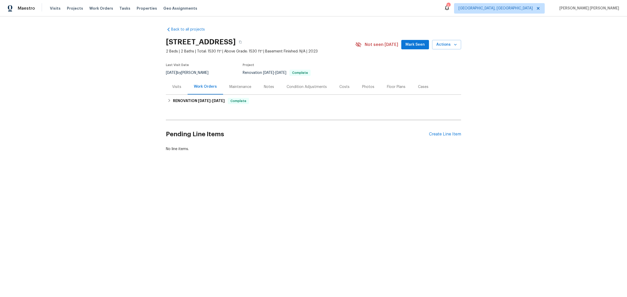
click at [229, 88] on div "Maintenance" at bounding box center [240, 86] width 22 height 5
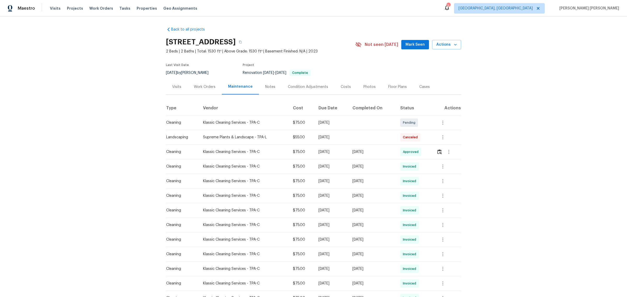
click at [180, 89] on div "Visits" at bounding box center [177, 86] width 22 height 15
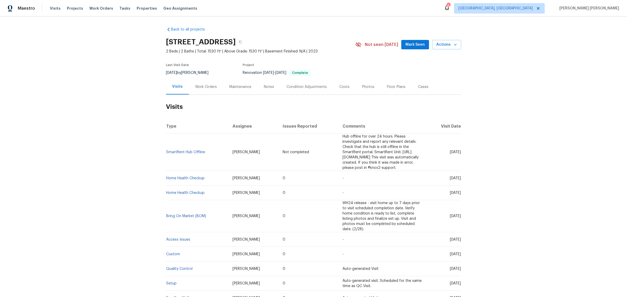
scroll to position [48, 0]
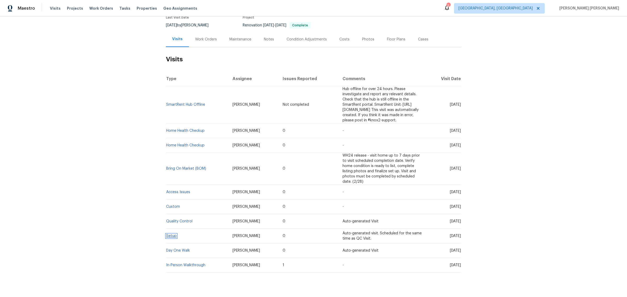
click at [166, 234] on link "Setup" at bounding box center [171, 236] width 10 height 4
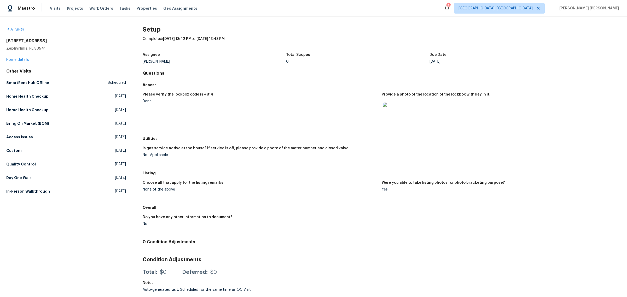
click at [384, 111] on img at bounding box center [391, 111] width 17 height 17
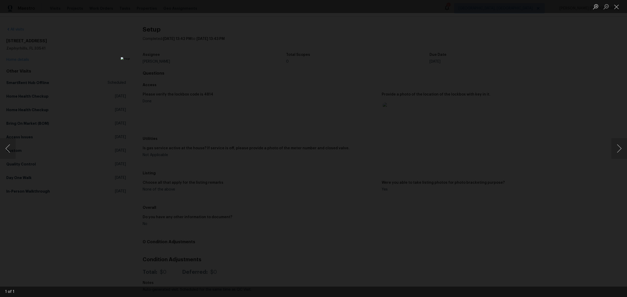
click at [469, 139] on div "Lightbox" at bounding box center [313, 148] width 627 height 297
